Goal: Find specific page/section

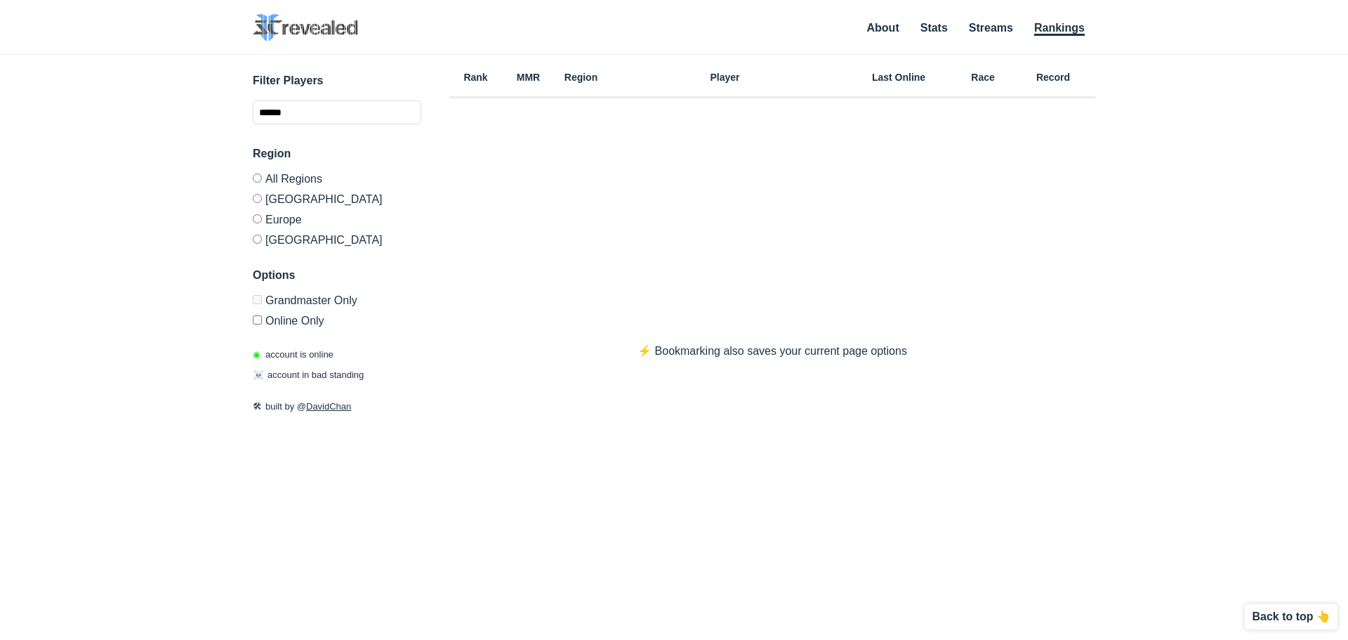
type input "******"
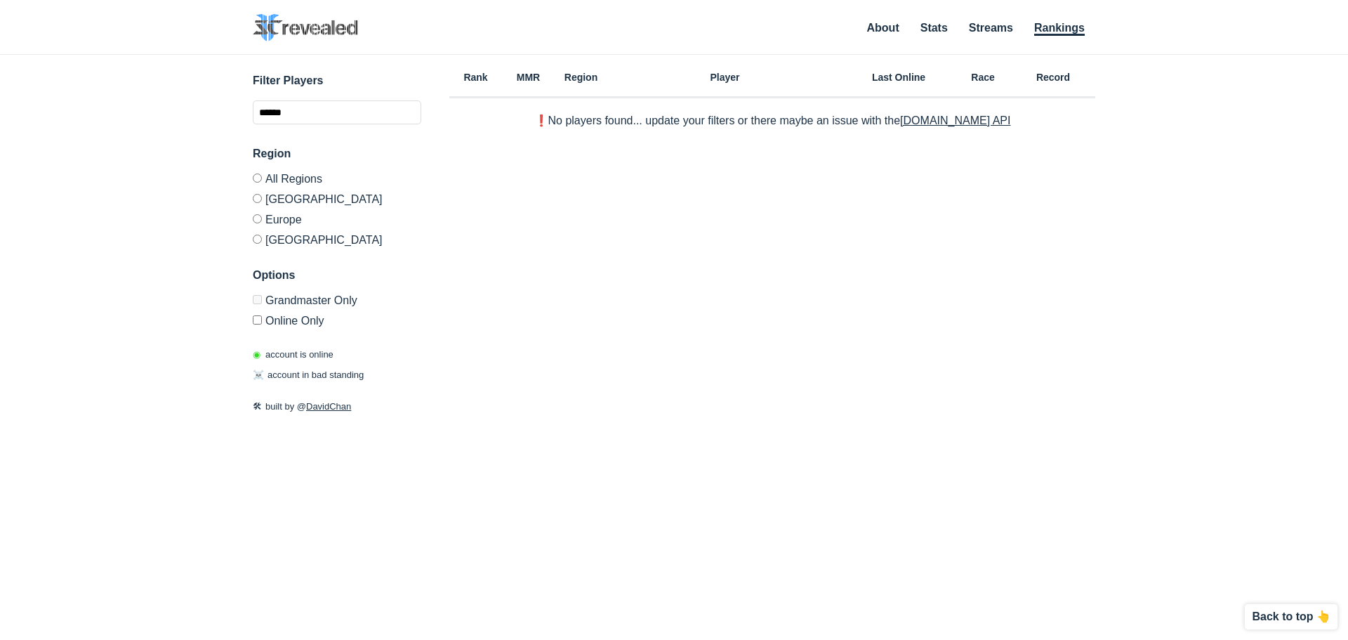
click at [339, 119] on input "******" at bounding box center [337, 112] width 168 height 24
